Goal: Task Accomplishment & Management: Manage account settings

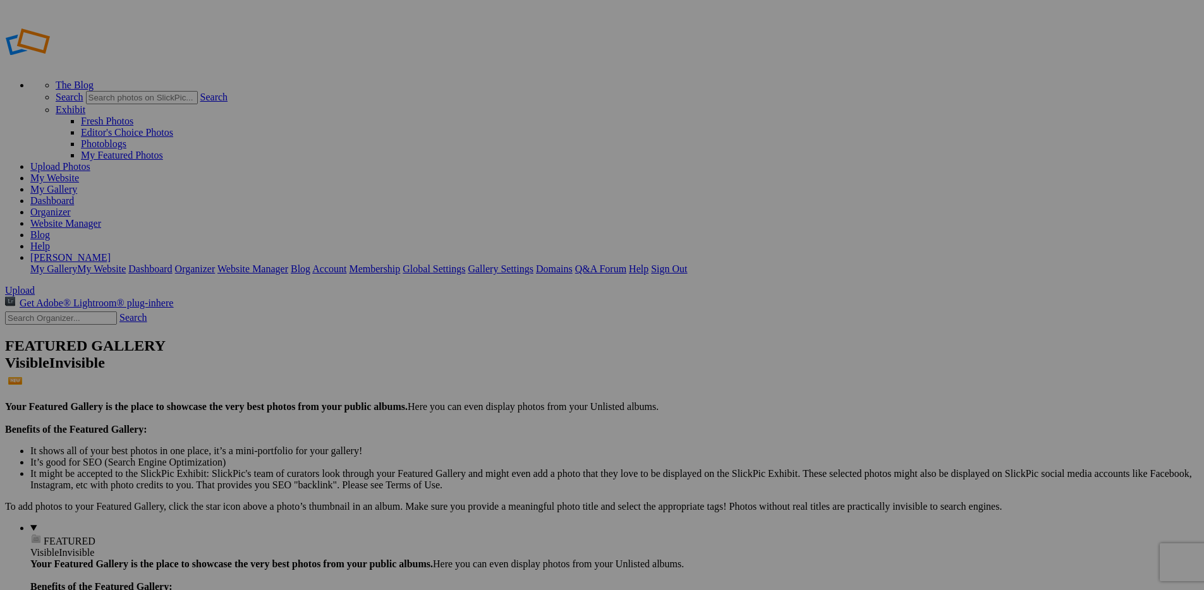
type input "Album-2025-10-10-1344"
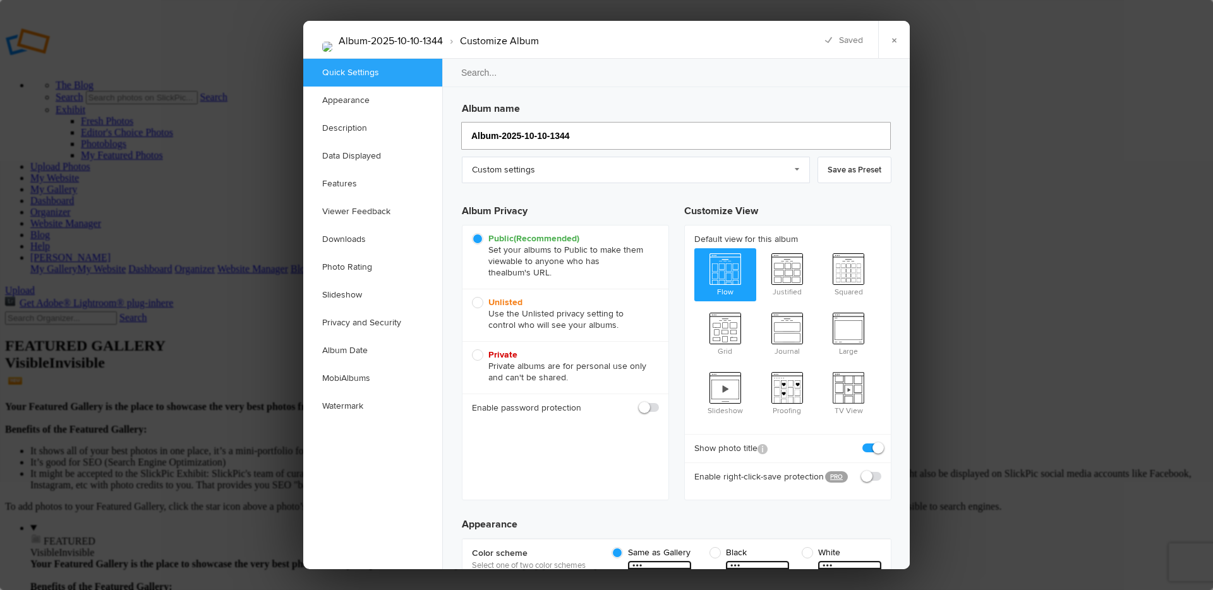
click at [520, 140] on input "Album-2025-10-10-1344" at bounding box center [676, 136] width 430 height 28
type input "Maacah"
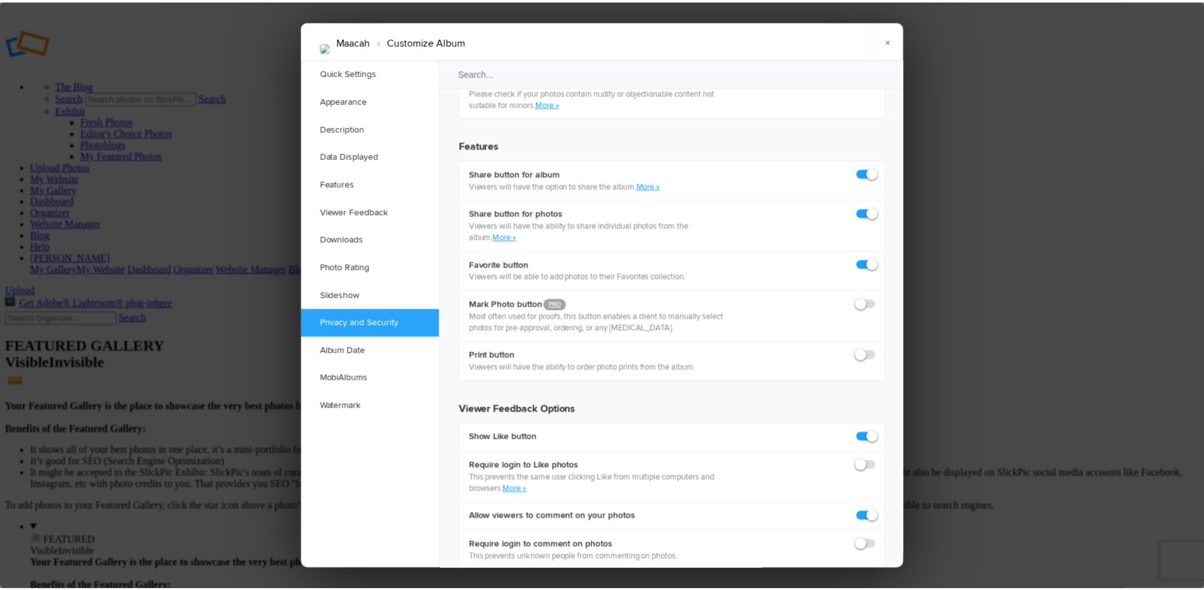
scroll to position [1488, 0]
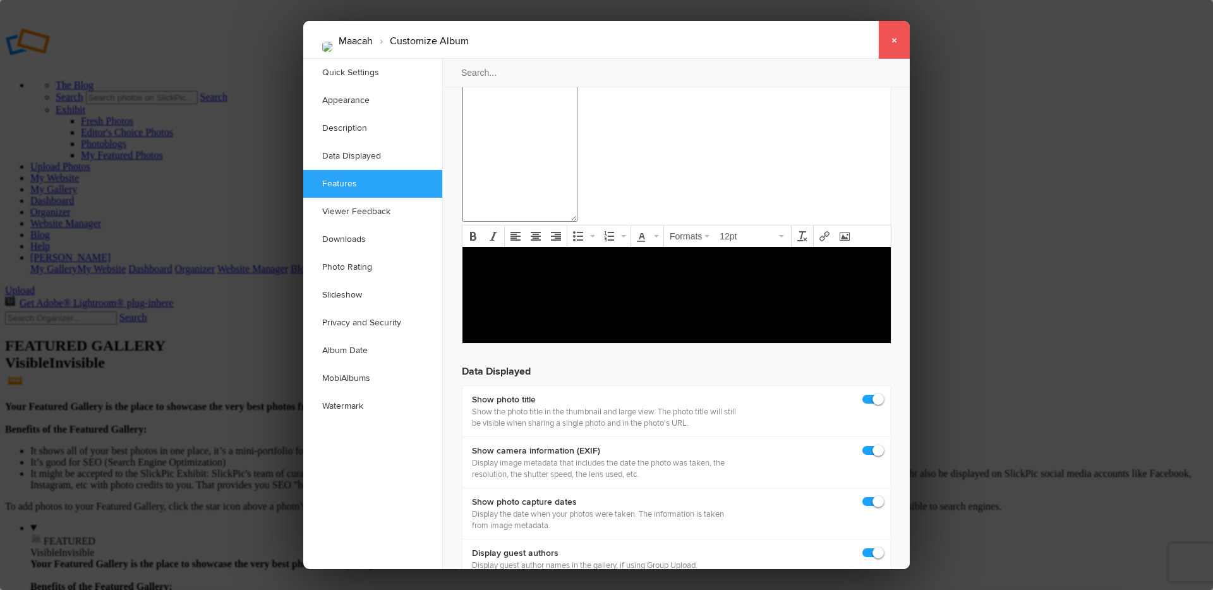
type input "Maacah"
click at [894, 46] on link "×" at bounding box center [894, 40] width 32 height 38
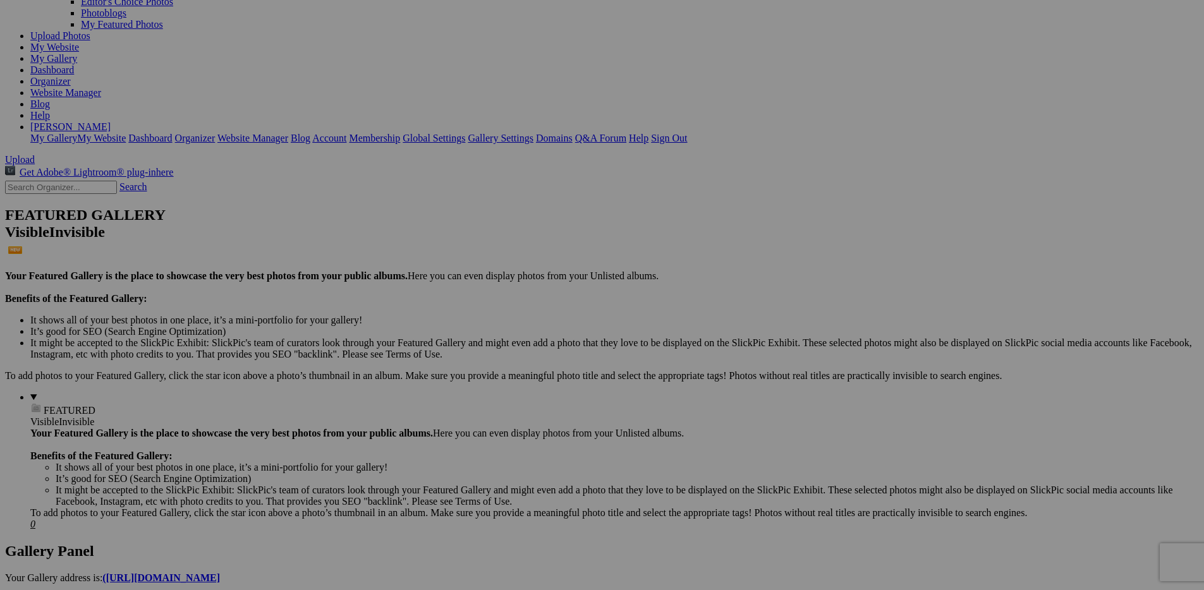
scroll to position [225, 0]
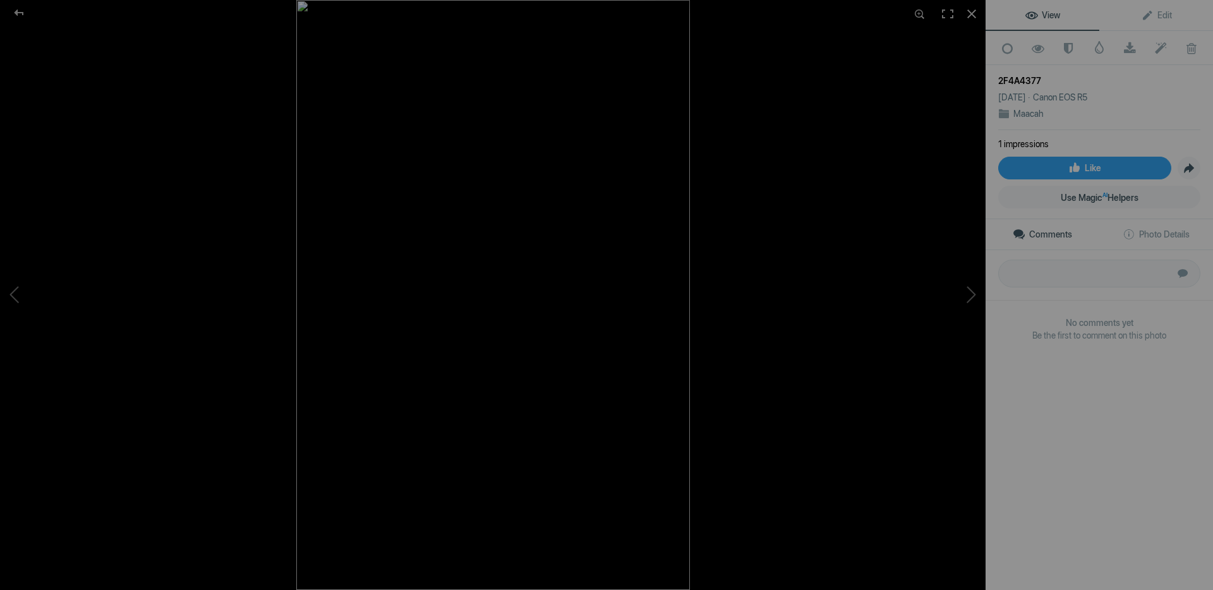
click at [583, 451] on img at bounding box center [493, 295] width 394 height 590
click at [583, 451] on img at bounding box center [492, 60] width 987 height 1479
click at [20, 9] on div at bounding box center [19, 12] width 46 height 25
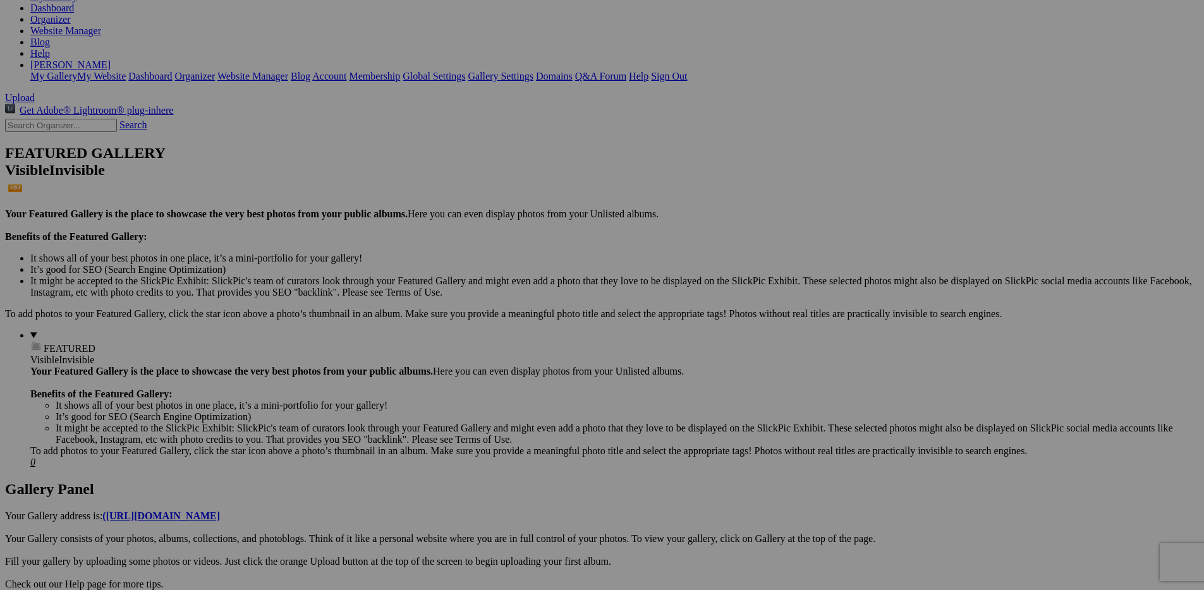
scroll to position [244, 0]
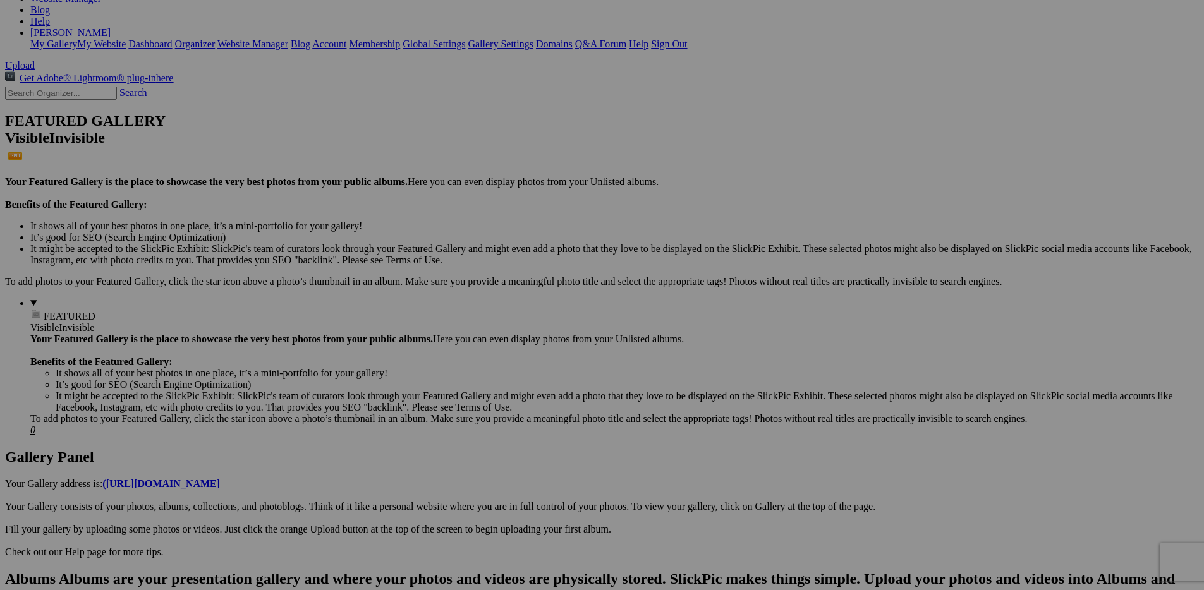
scroll to position [0, 0]
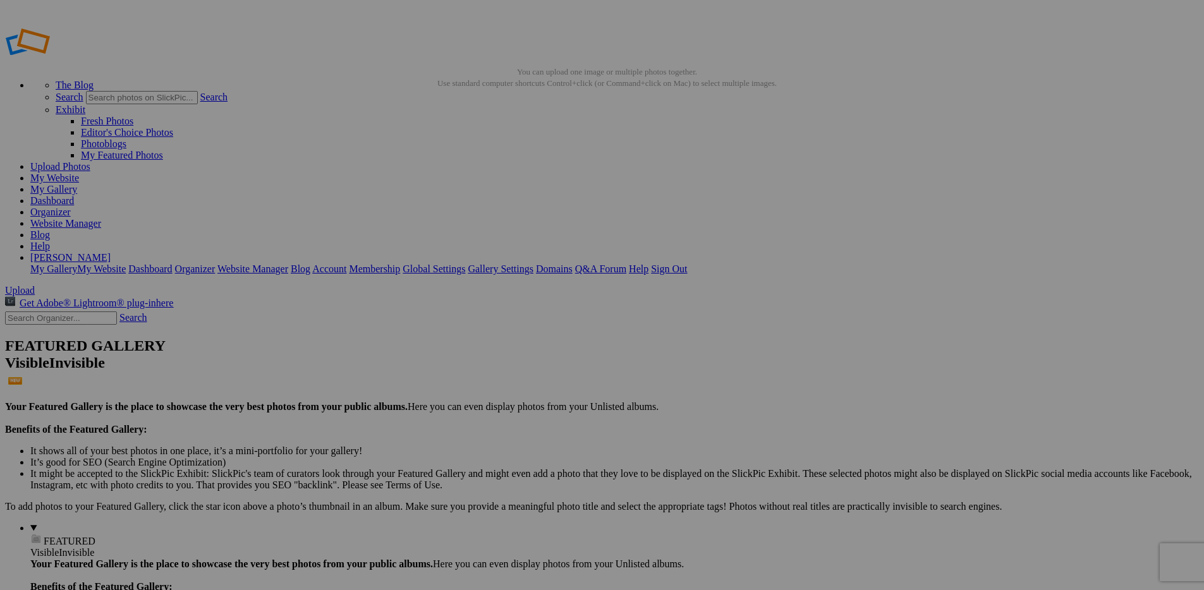
drag, startPoint x: 588, startPoint y: 354, endPoint x: 70, endPoint y: 231, distance: 532.5
click at [79, 173] on link "My Website" at bounding box center [54, 178] width 49 height 11
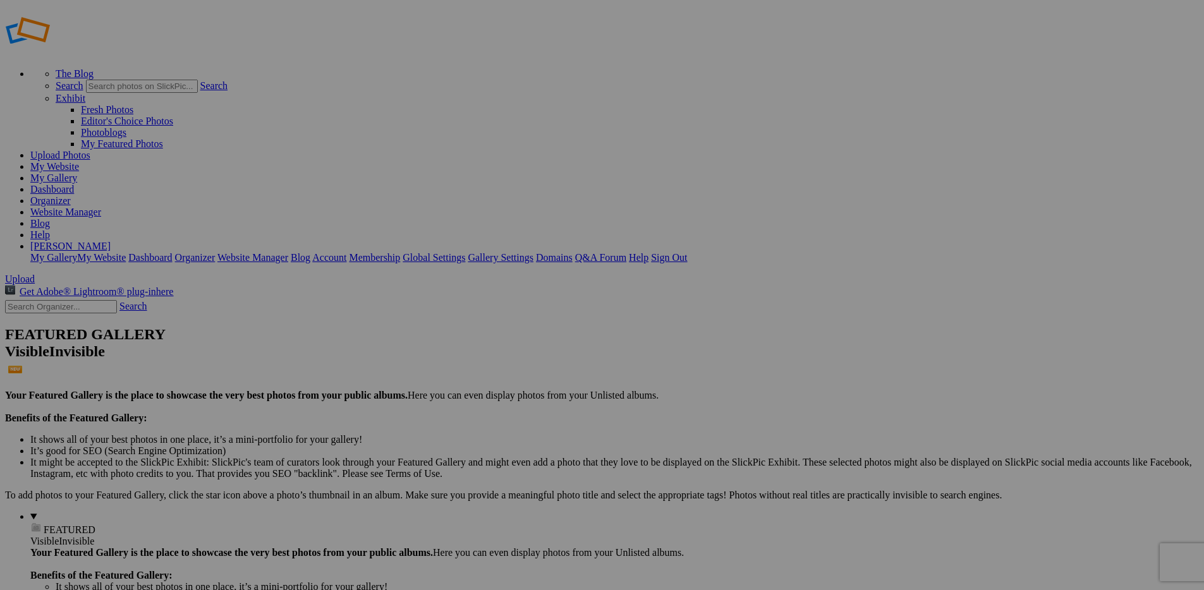
click at [518, 343] on span "Yes" at bounding box center [511, 344] width 15 height 11
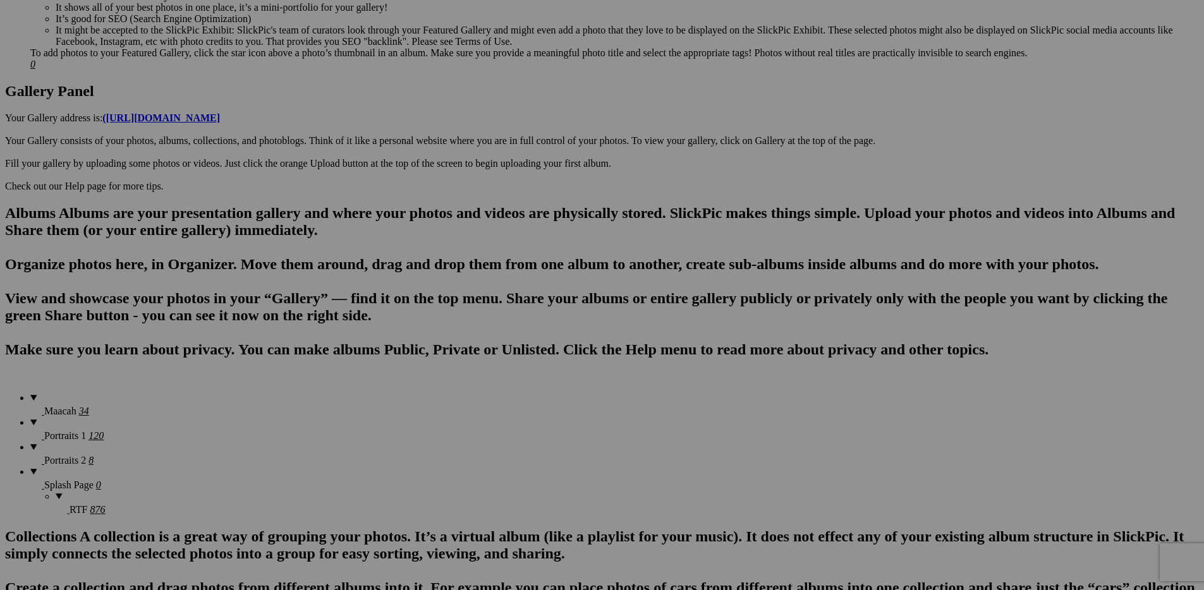
scroll to position [897, 0]
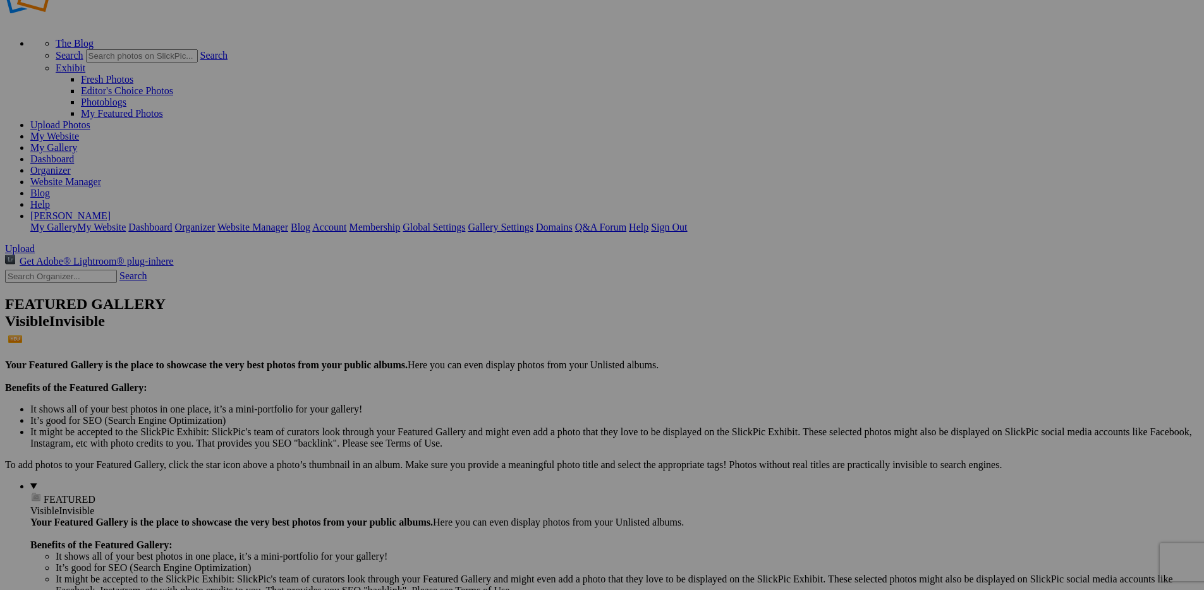
scroll to position [0, 0]
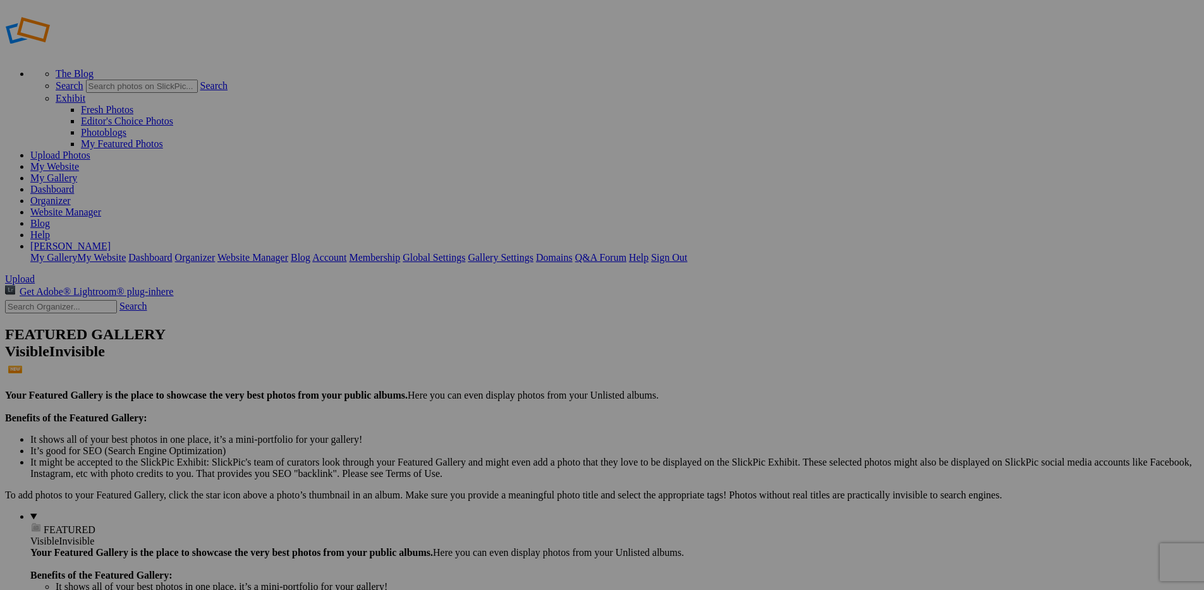
click at [82, 511] on details "FEATURED Visible Invisible Your Featured Gallery is the place to showcase the v…" at bounding box center [614, 580] width 1169 height 138
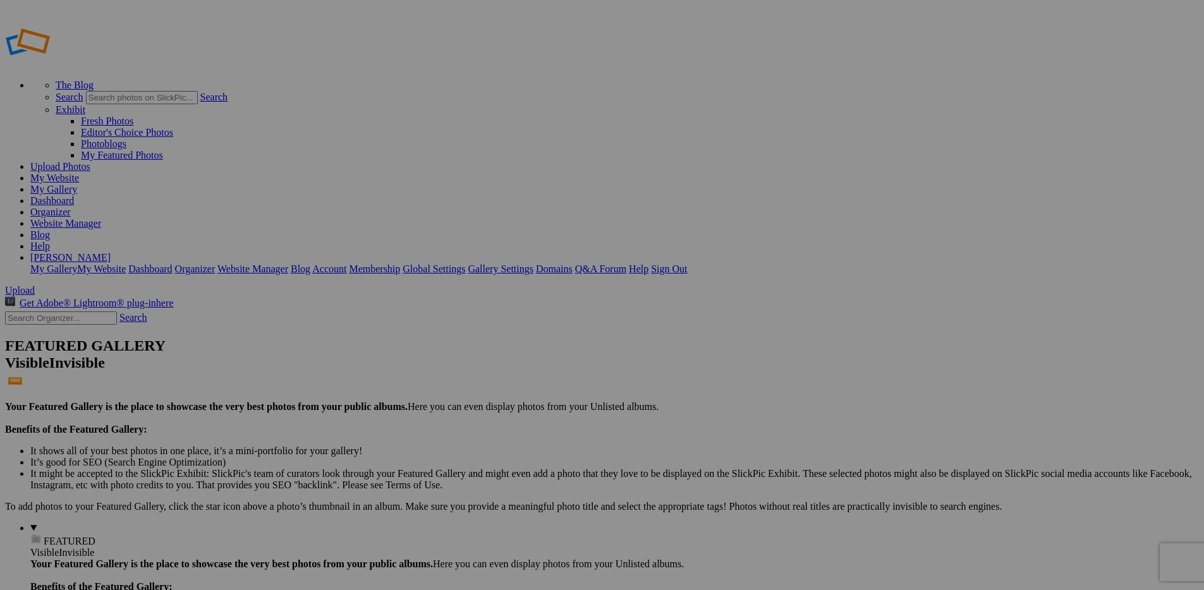
drag, startPoint x: 277, startPoint y: 232, endPoint x: 114, endPoint y: 256, distance: 164.8
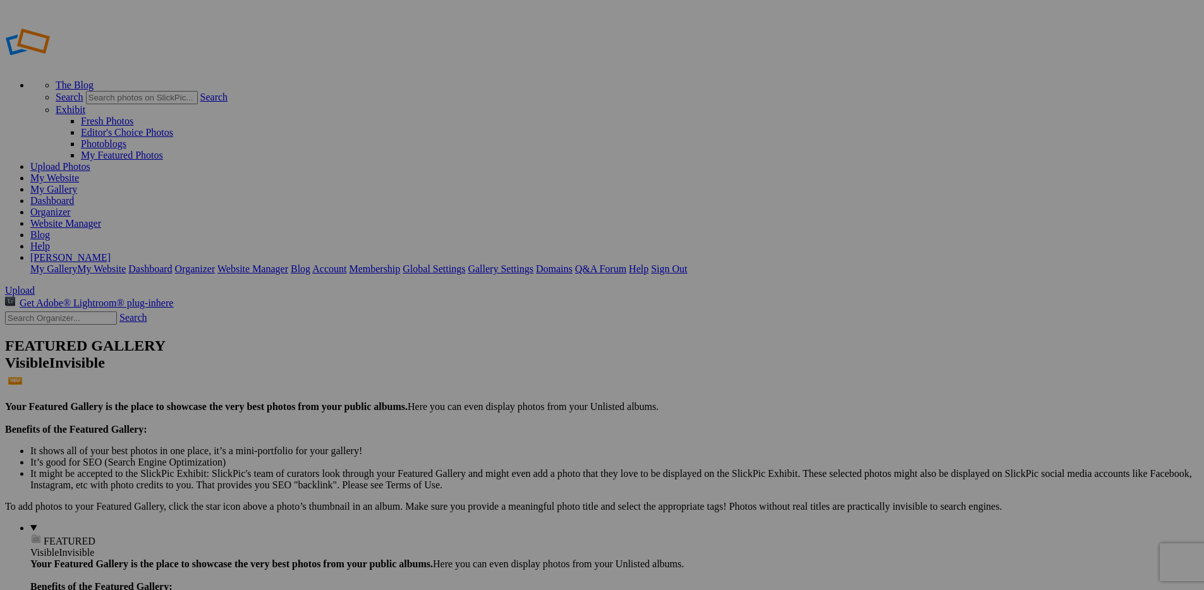
drag, startPoint x: 263, startPoint y: 245, endPoint x: 35, endPoint y: 252, distance: 228.3
drag, startPoint x: 254, startPoint y: 250, endPoint x: 142, endPoint y: 250, distance: 112.5
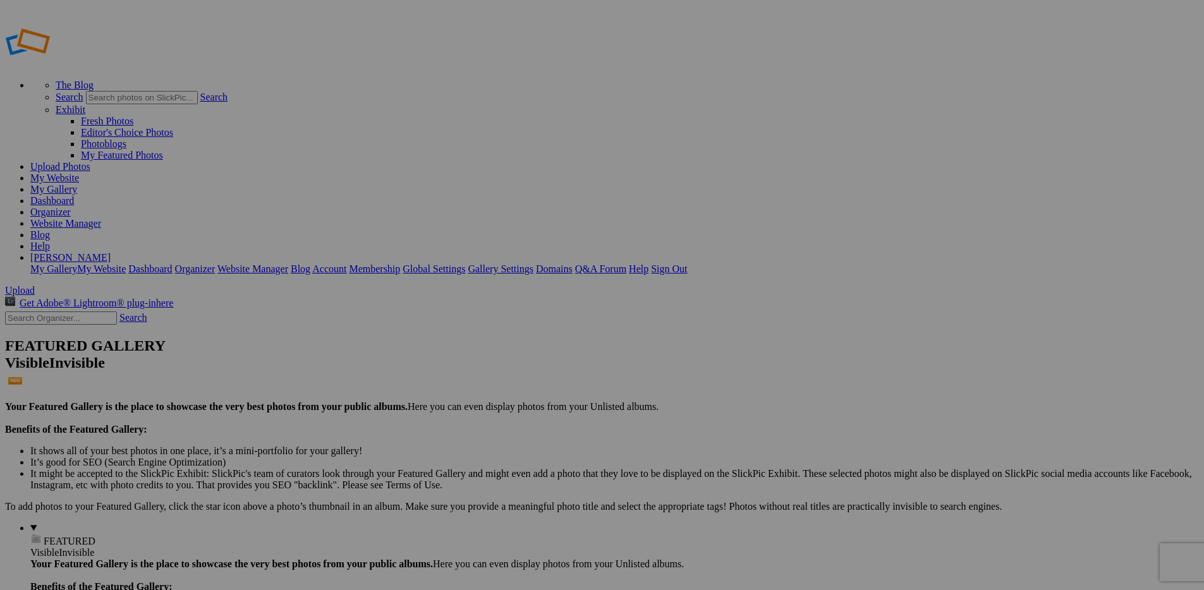
click at [35, 285] on span "Upload" at bounding box center [20, 290] width 30 height 11
type input "Album-2025-10-10-1355"
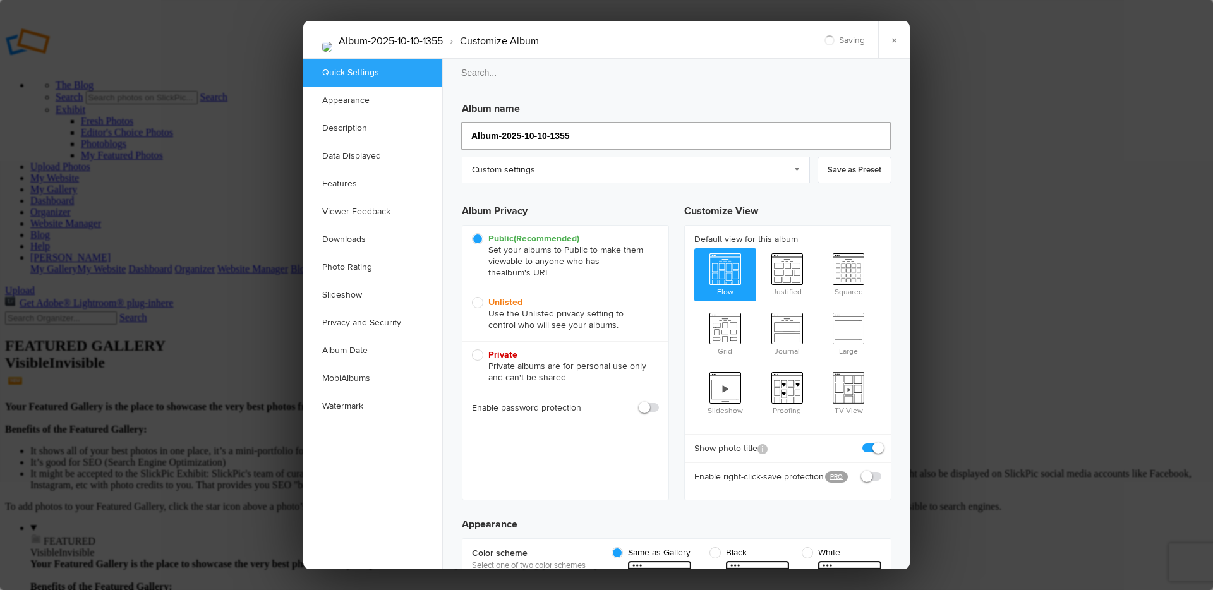
click at [522, 133] on input "Album-2025-10-10-1355" at bounding box center [676, 136] width 430 height 28
type input "ARI"
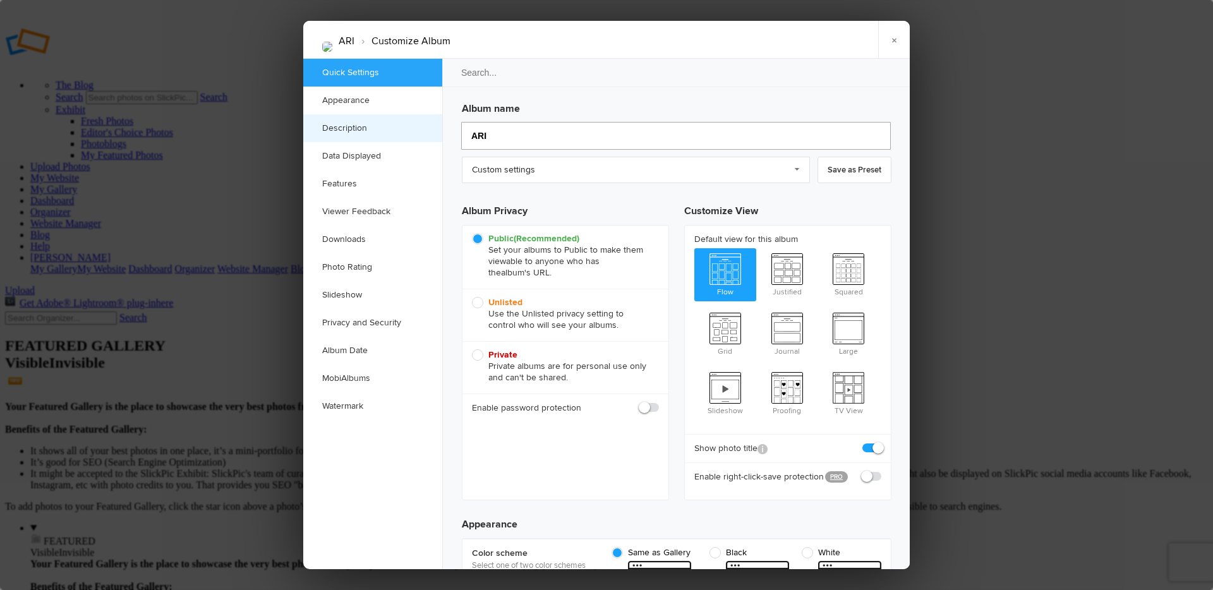
drag, startPoint x: 491, startPoint y: 133, endPoint x: 429, endPoint y: 132, distance: 61.9
click at [429, 132] on div "Quick Settings Appearance Description Data Displayed Features Viewer Feedback D…" at bounding box center [606, 314] width 607 height 510
type input "HH25A"
type input "HH25"
type input "HH25Ari"
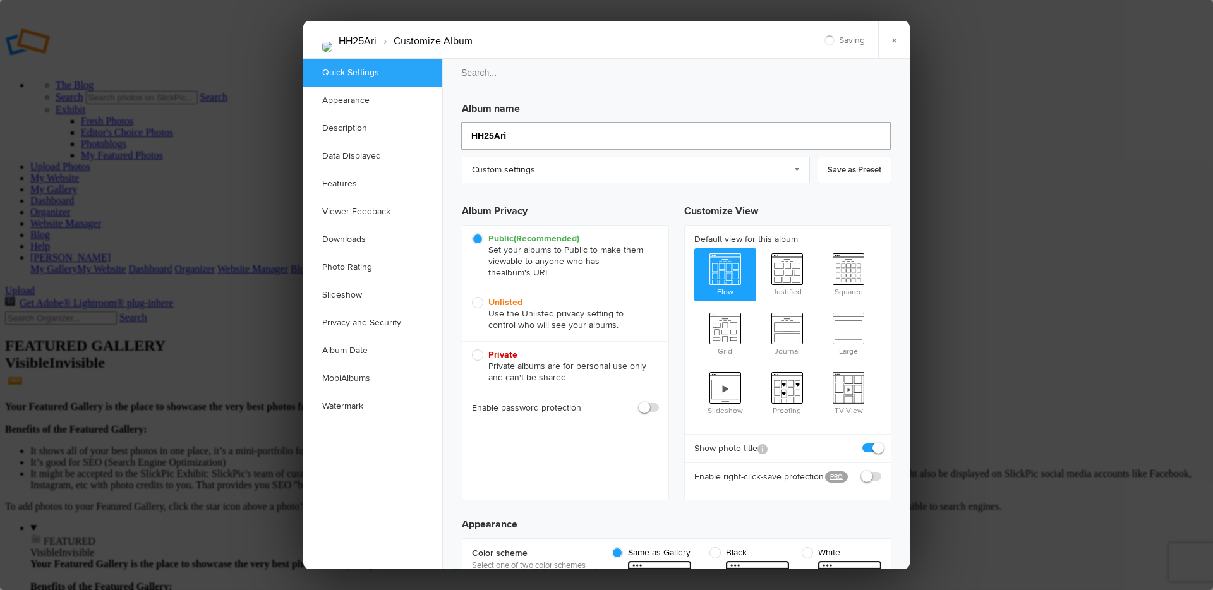
type input "HH25Ari"
click at [900, 46] on link "×" at bounding box center [894, 40] width 32 height 38
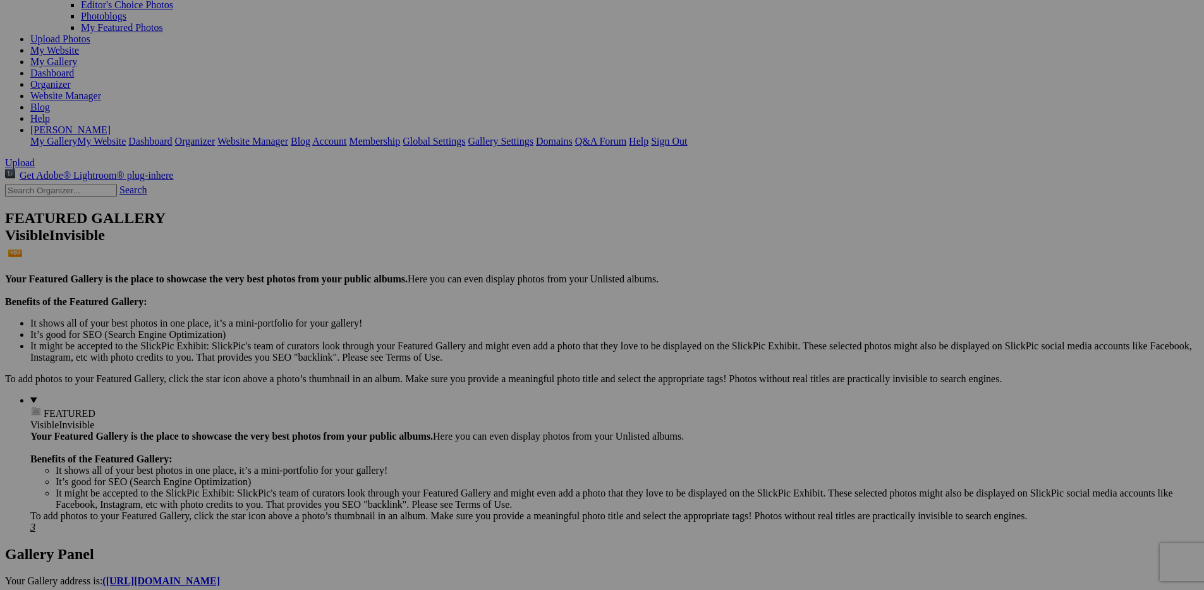
scroll to position [320, 0]
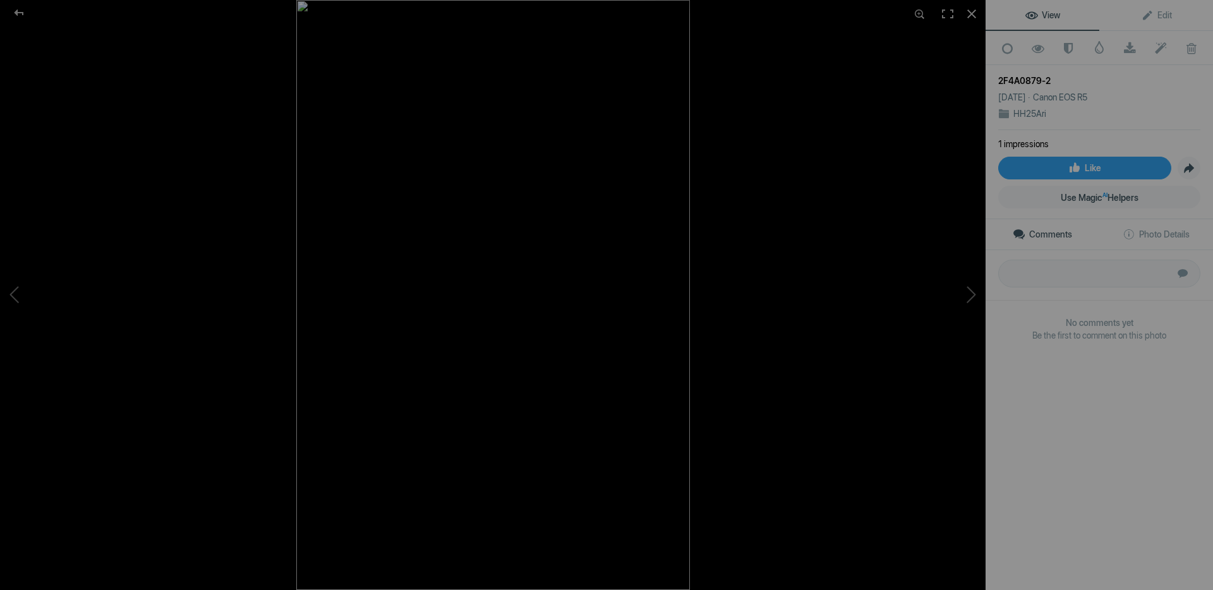
click at [770, 155] on div at bounding box center [789, 295] width 986 height 590
click at [13, 13] on div at bounding box center [19, 12] width 46 height 25
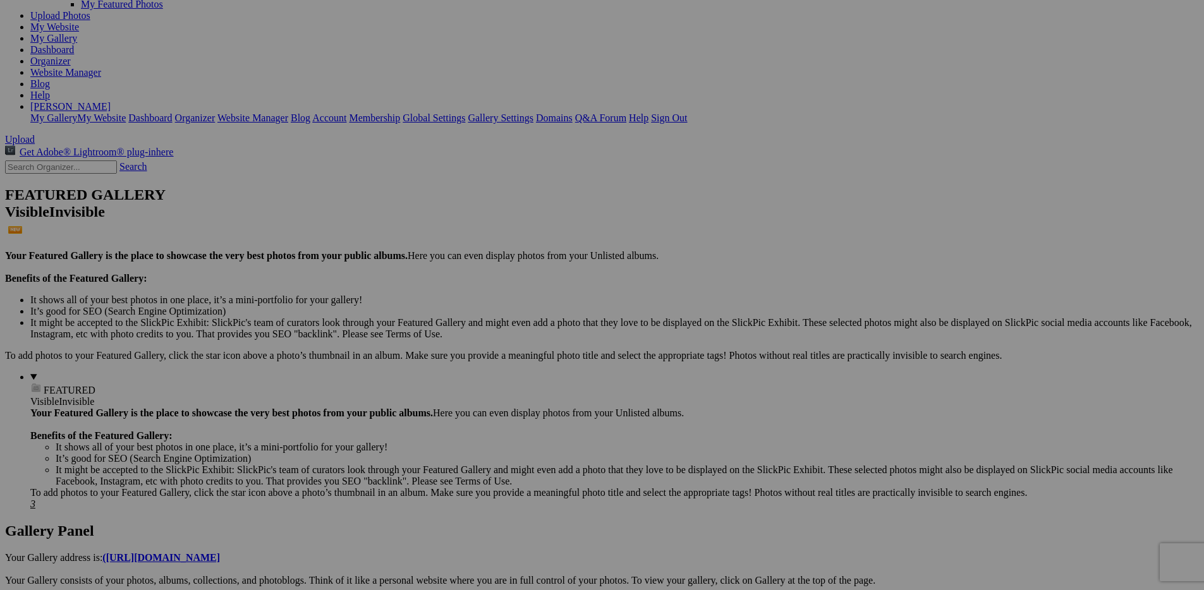
scroll to position [0, 0]
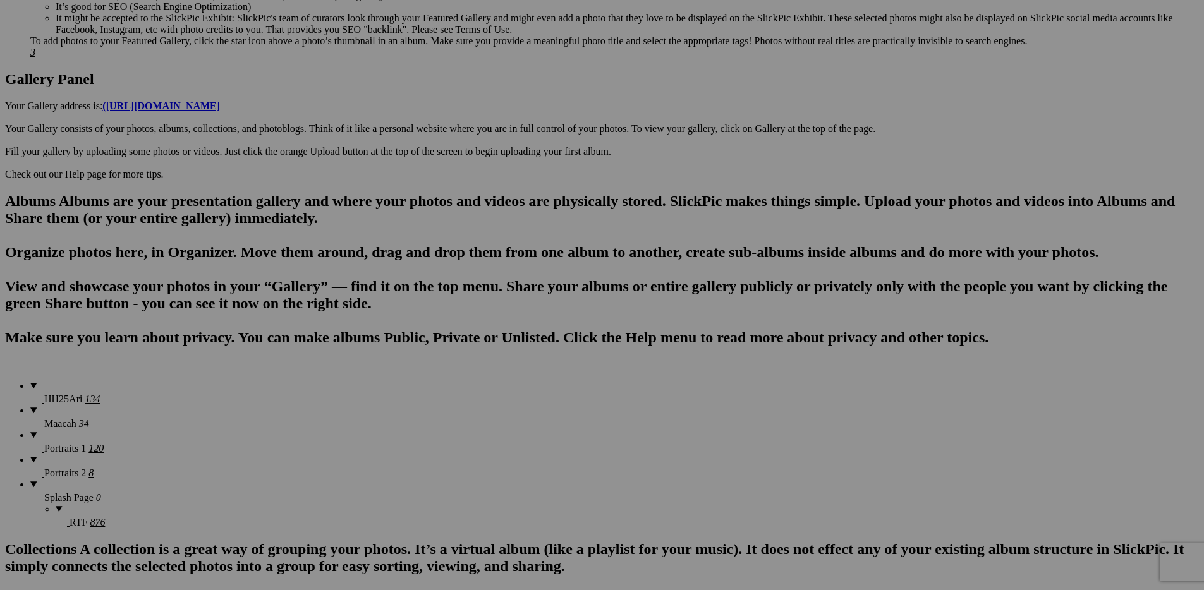
scroll to position [647, 0]
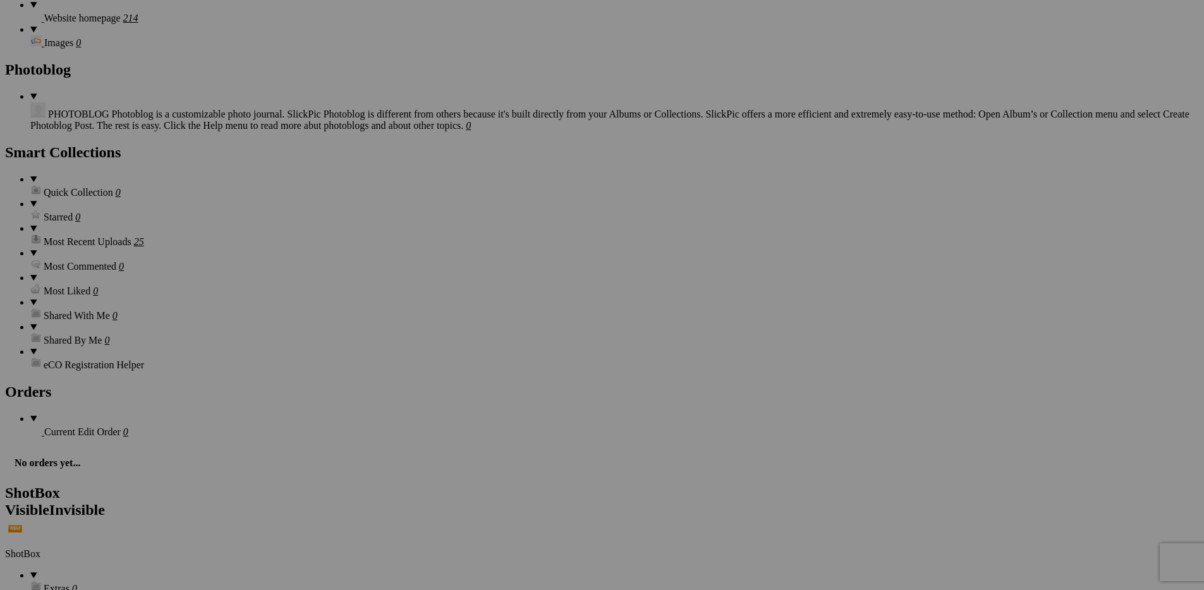
scroll to position [1804, 0]
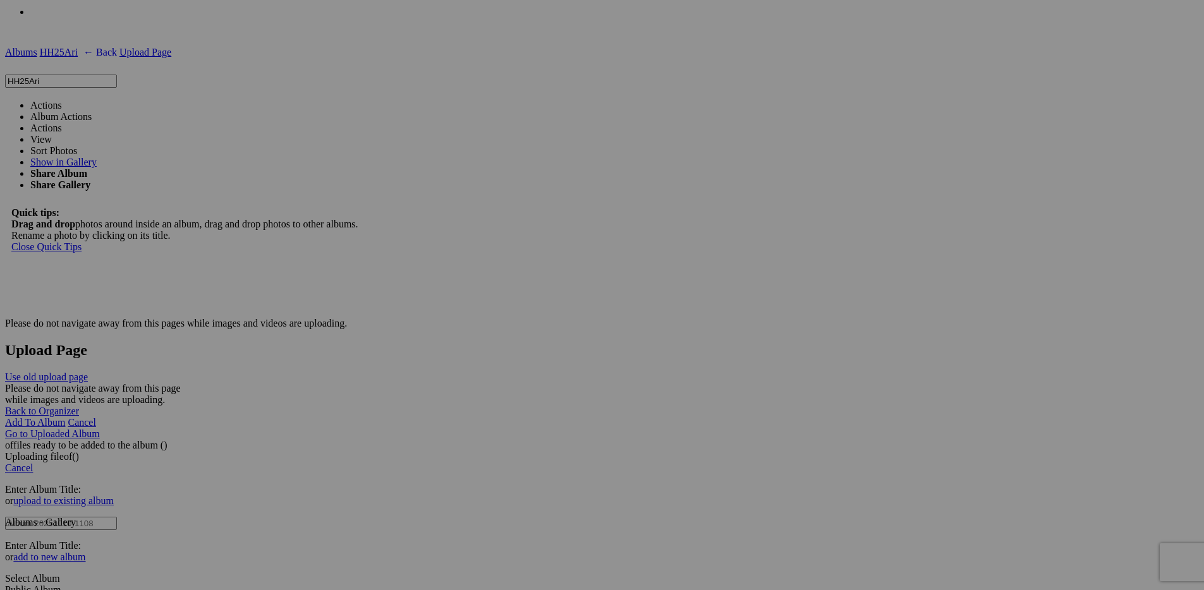
scroll to position [2900, 0]
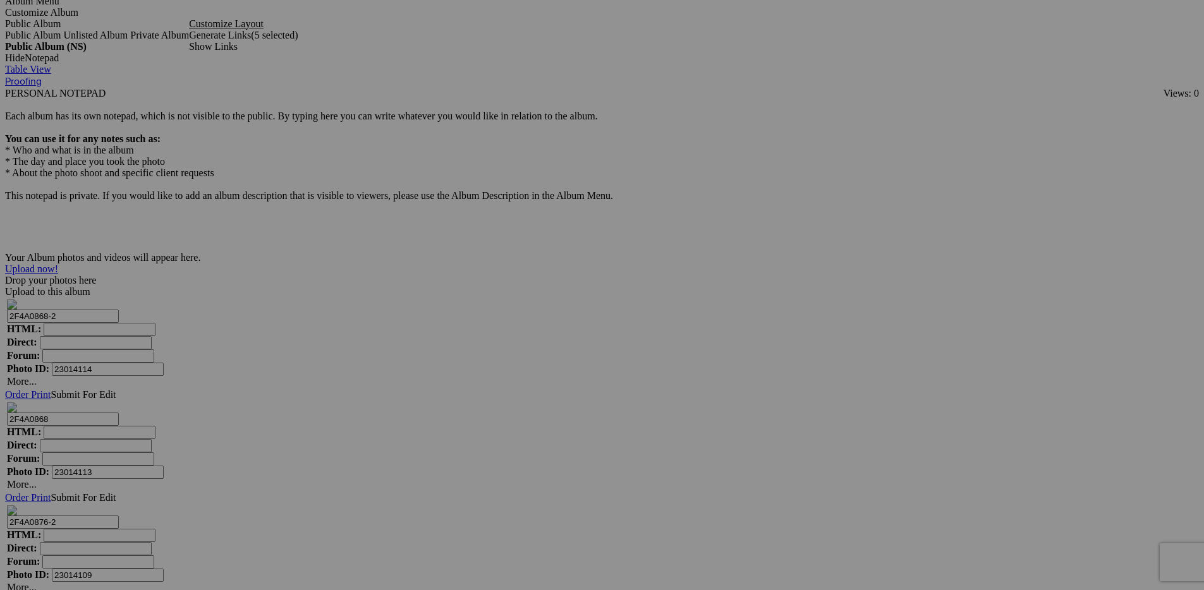
scroll to position [3722, 0]
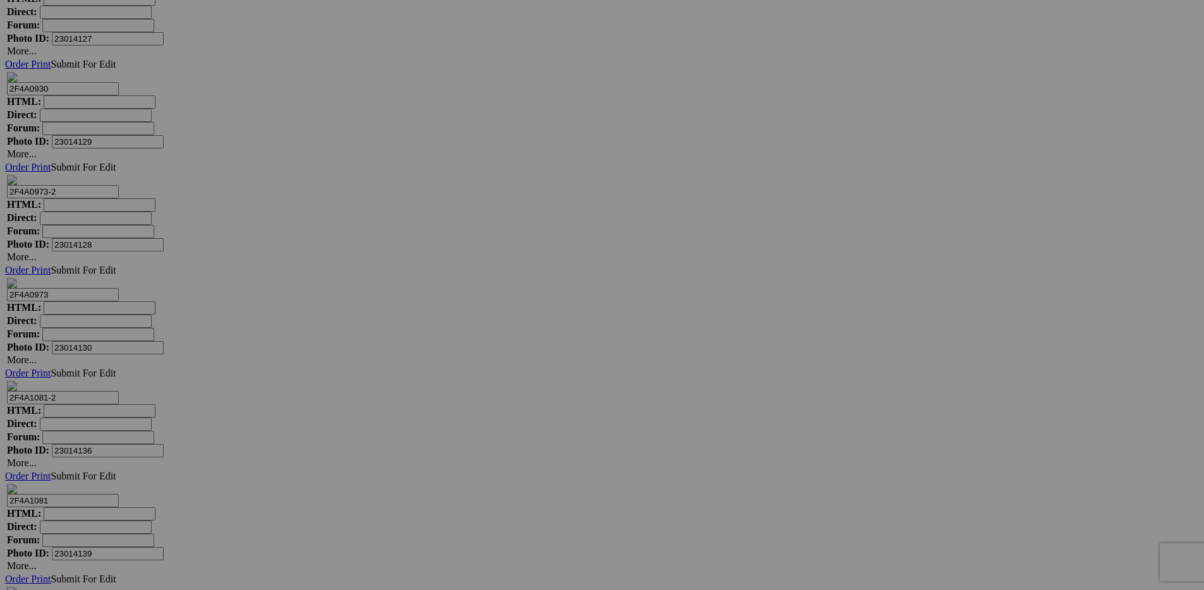
scroll to position [5035, 0]
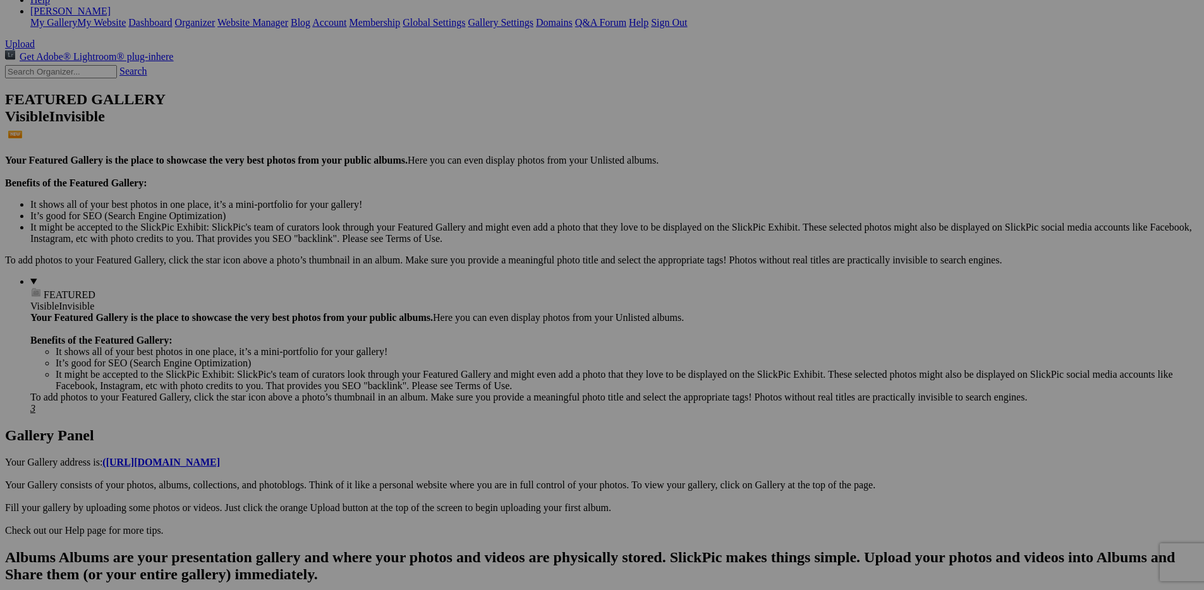
scroll to position [234, 0]
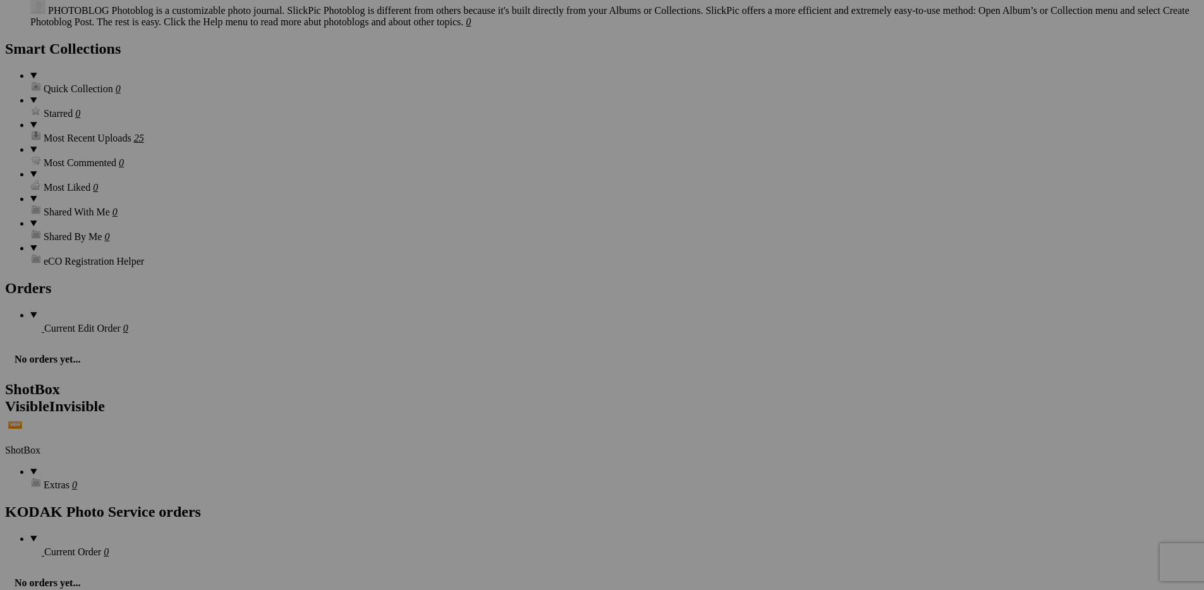
scroll to position [1582, 0]
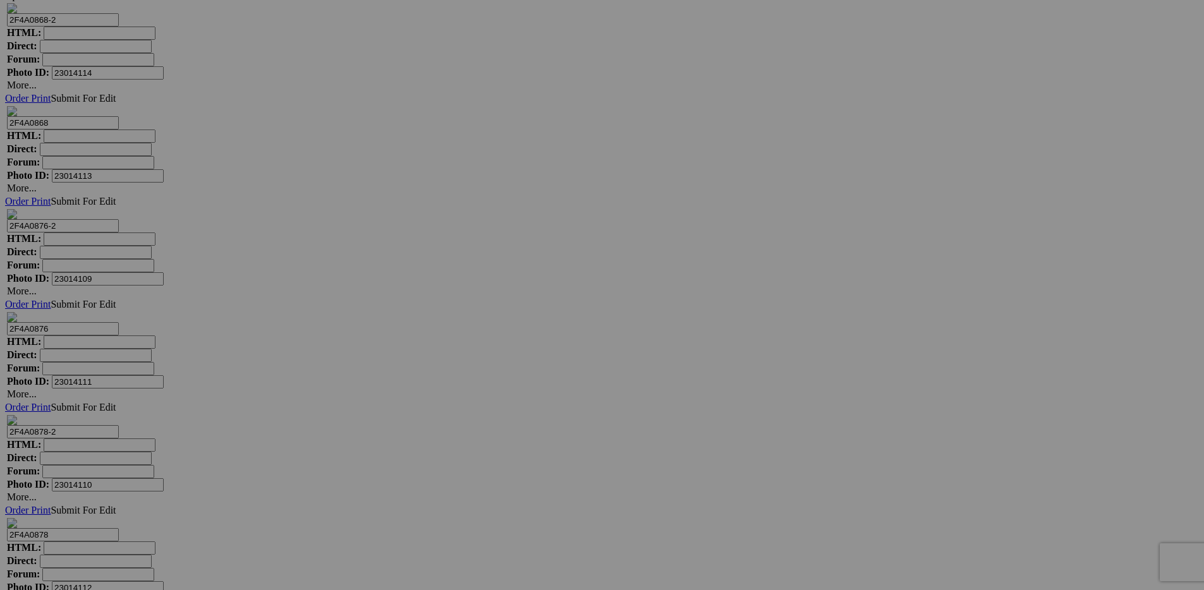
scroll to position [3957, 0]
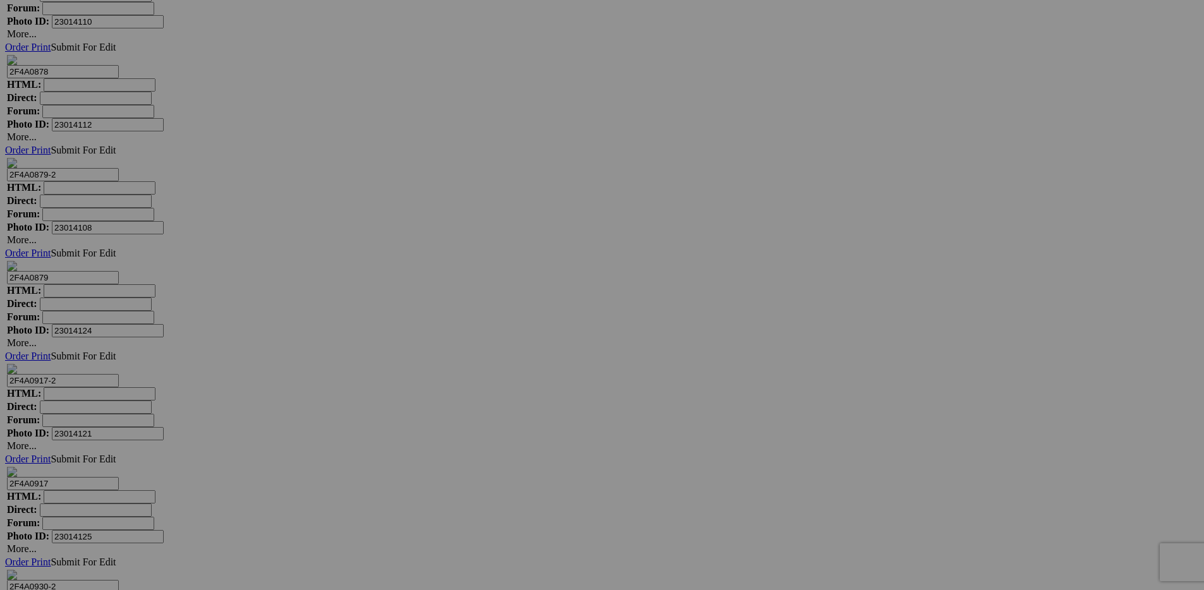
scroll to position [4423, 0]
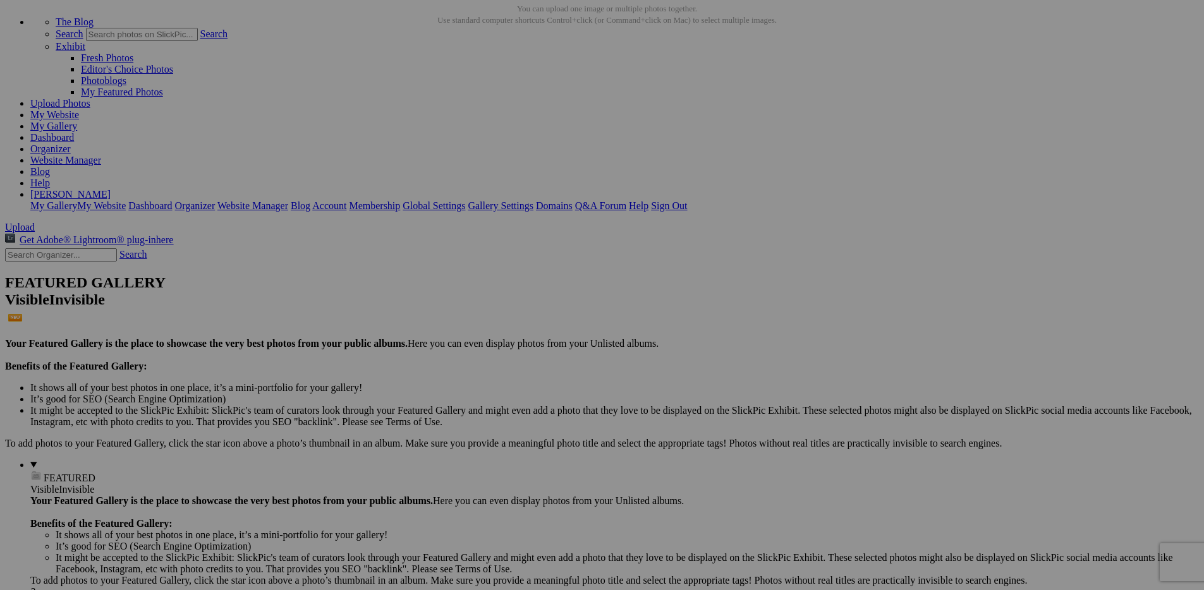
scroll to position [0, 0]
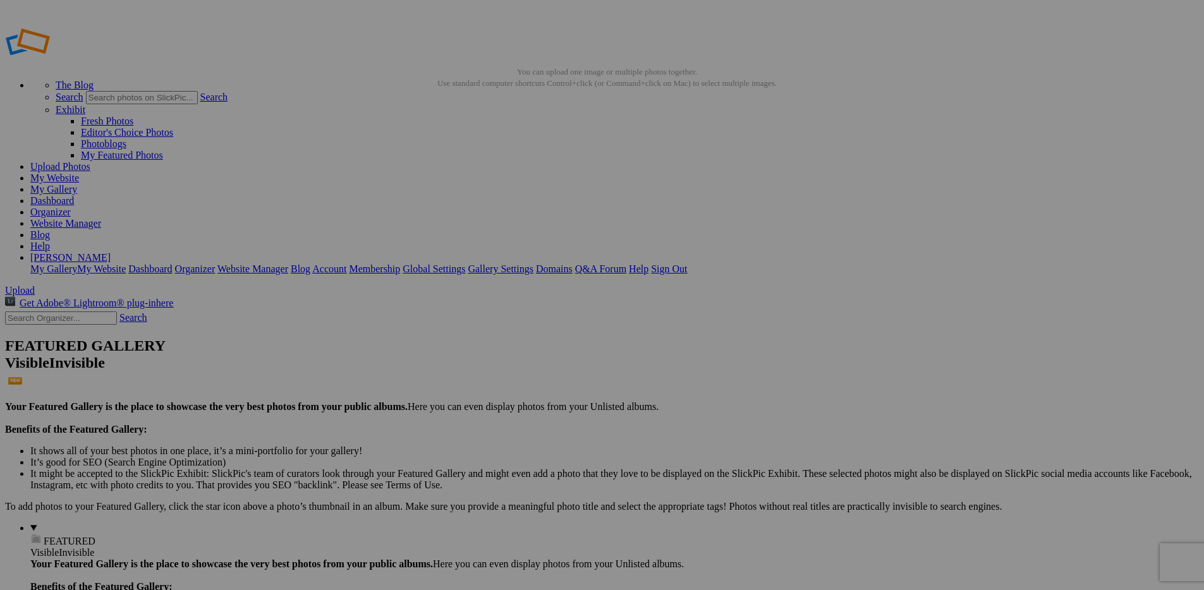
drag, startPoint x: 819, startPoint y: 220, endPoint x: 83, endPoint y: 273, distance: 738.2
type input "Website homepage"
click at [79, 173] on link "My Website" at bounding box center [54, 178] width 49 height 11
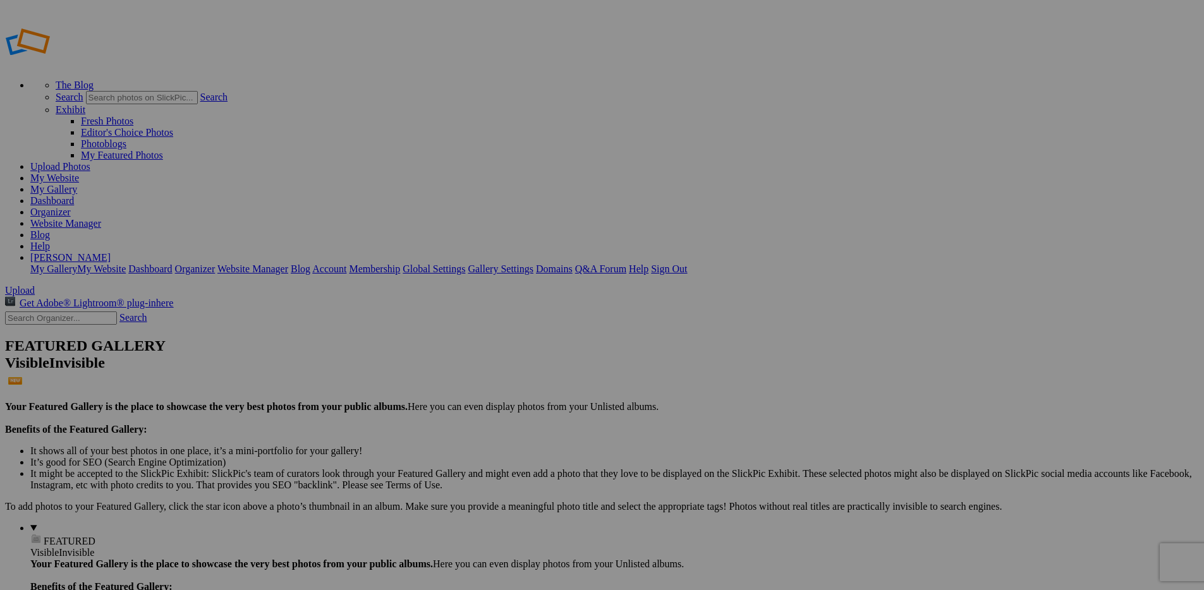
click at [79, 173] on link "My Website" at bounding box center [54, 178] width 49 height 11
click at [35, 285] on span "Upload" at bounding box center [20, 290] width 30 height 11
